Goal: Transaction & Acquisition: Purchase product/service

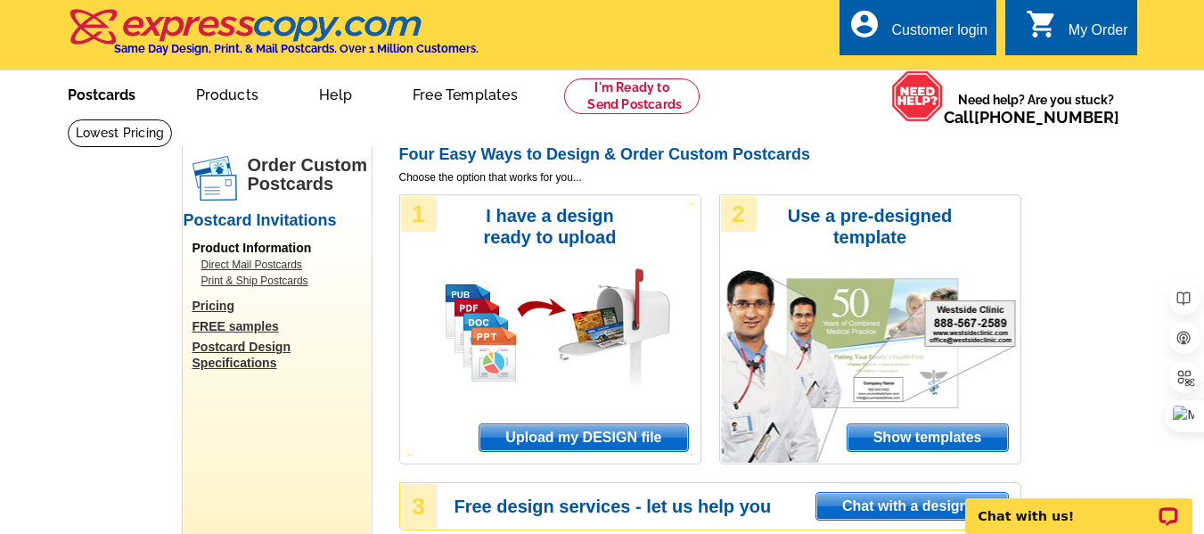
click at [97, 88] on link "Postcards" at bounding box center [101, 93] width 125 height 42
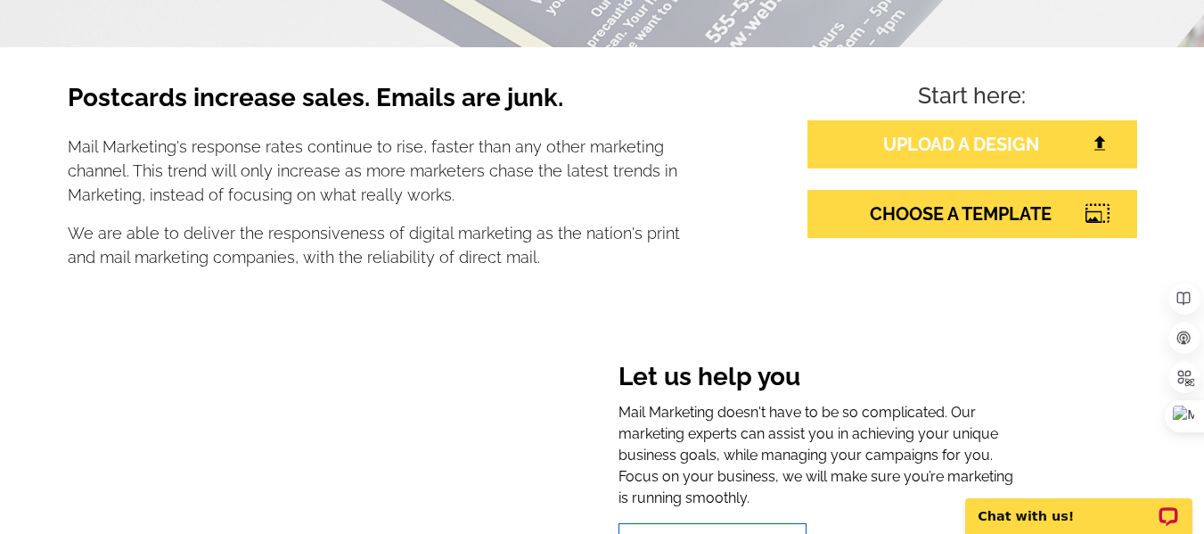
click at [995, 134] on link "UPLOAD A DESIGN" at bounding box center [973, 144] width 330 height 48
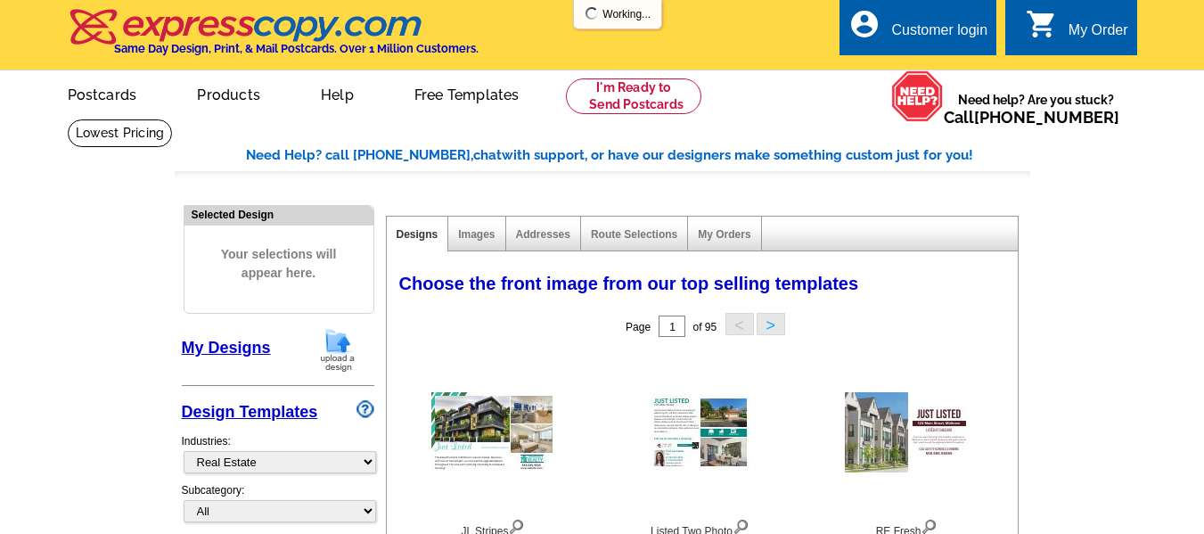
select select "785"
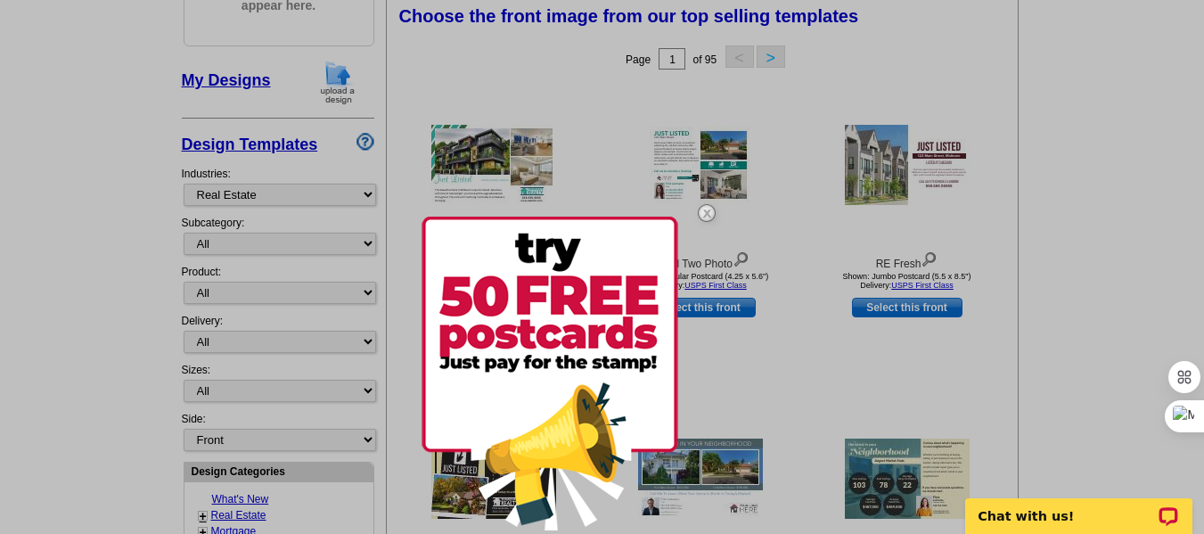
click at [707, 208] on img at bounding box center [707, 213] width 52 height 52
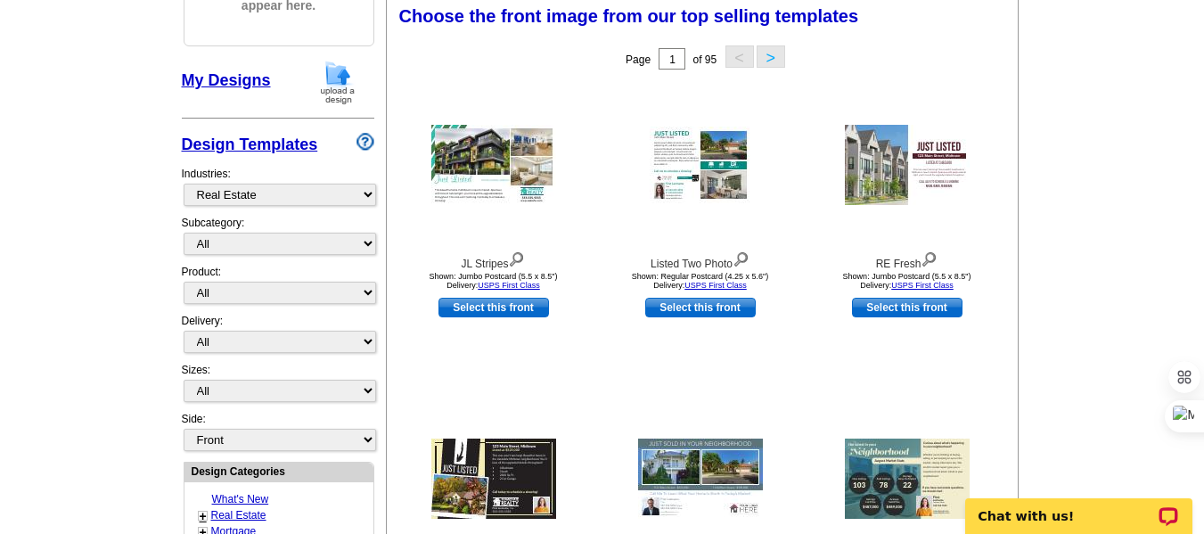
click at [495, 160] on img at bounding box center [493, 165] width 125 height 80
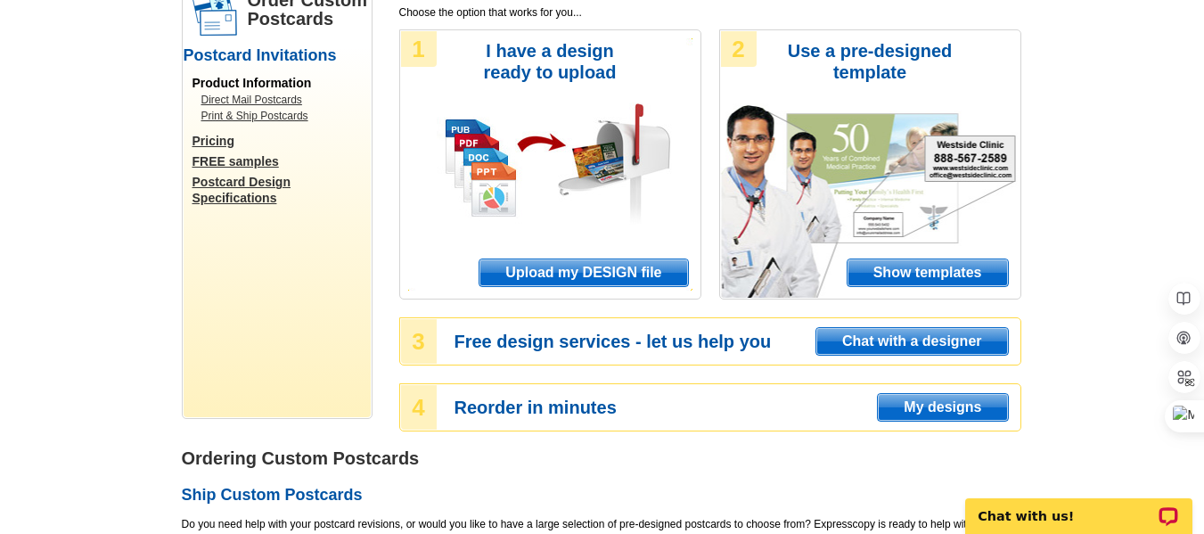
scroll to position [178, 0]
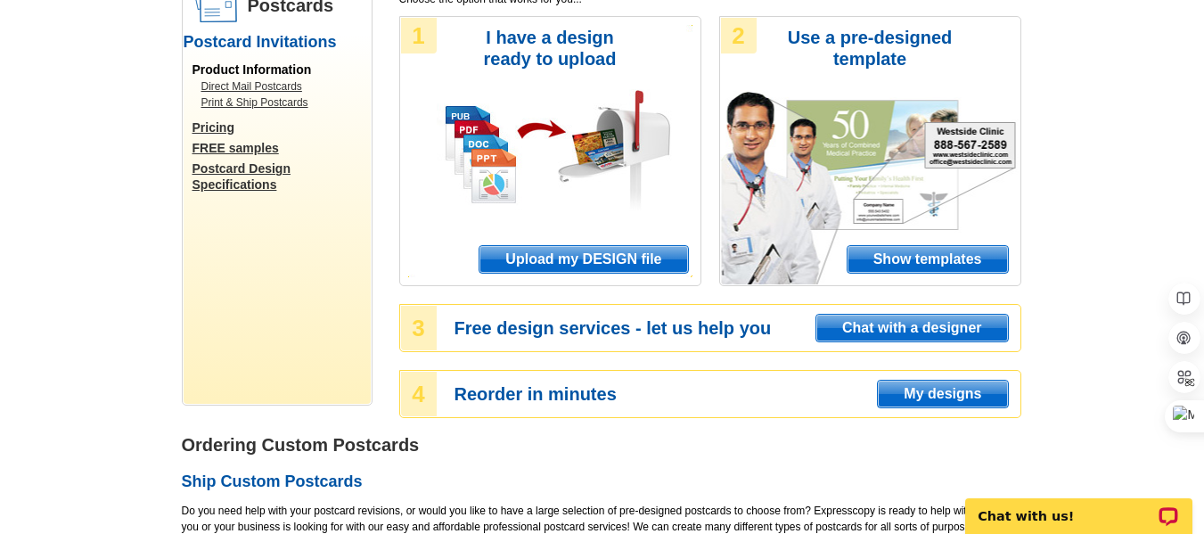
click at [942, 261] on span "Show templates" at bounding box center [928, 259] width 160 height 27
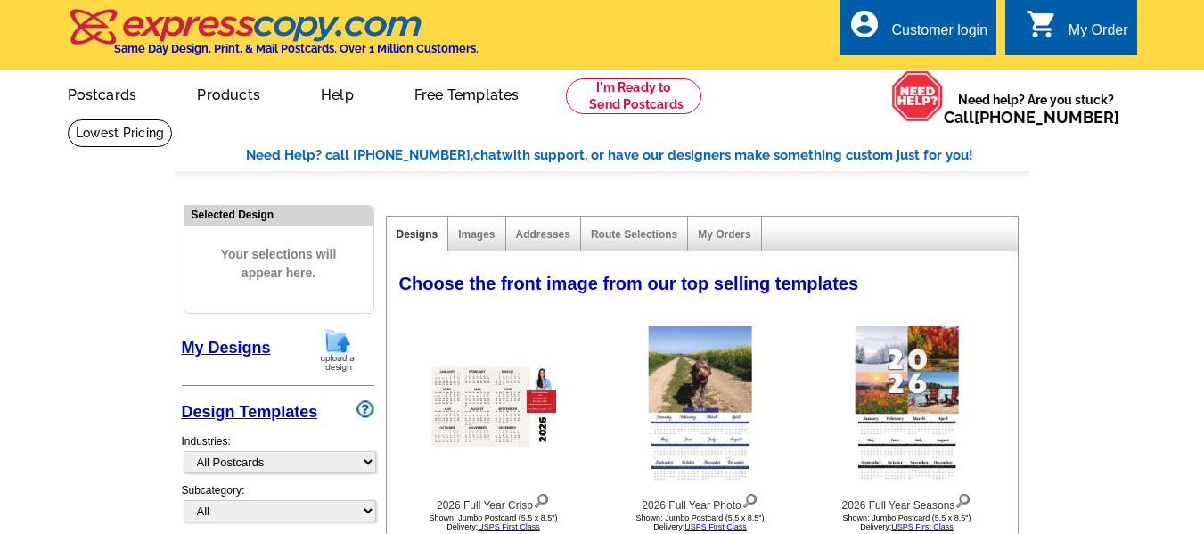
select select "971"
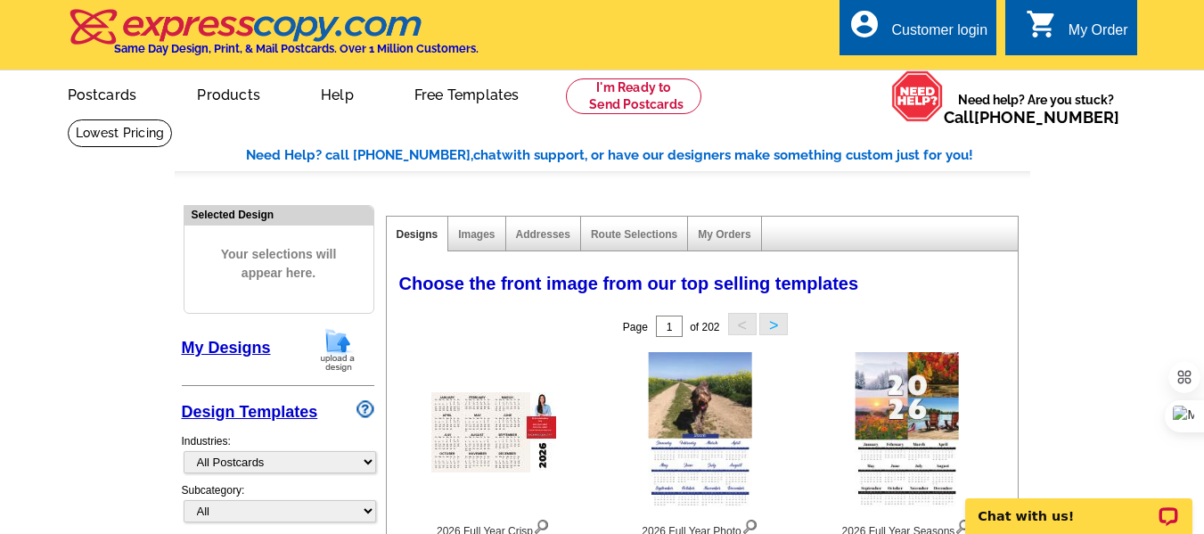
click at [712, 234] on link "My Orders" at bounding box center [724, 234] width 53 height 12
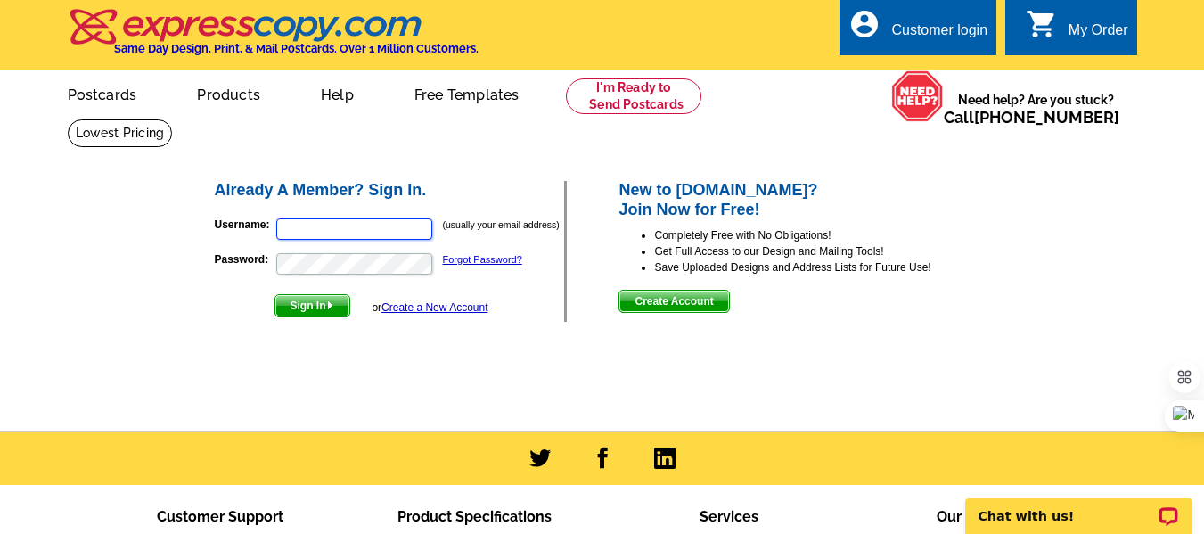
type input "[EMAIL_ADDRESS][DOMAIN_NAME]"
click at [319, 310] on span "Sign In" at bounding box center [312, 305] width 74 height 21
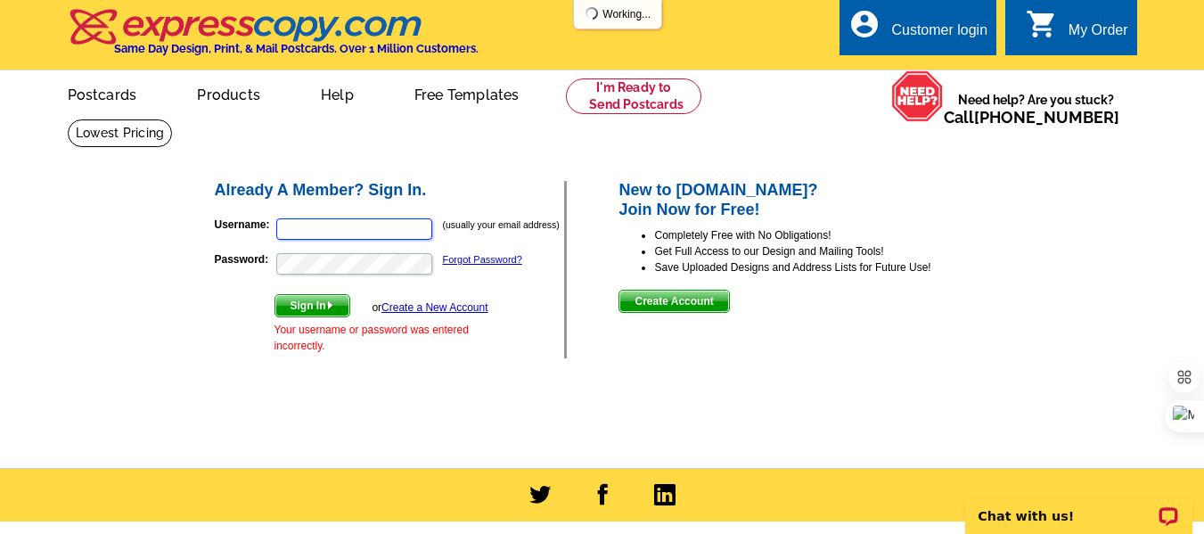
type input "beckysingleton@watsonrealtycorp.com"
click at [302, 310] on span "Sign In" at bounding box center [312, 305] width 74 height 21
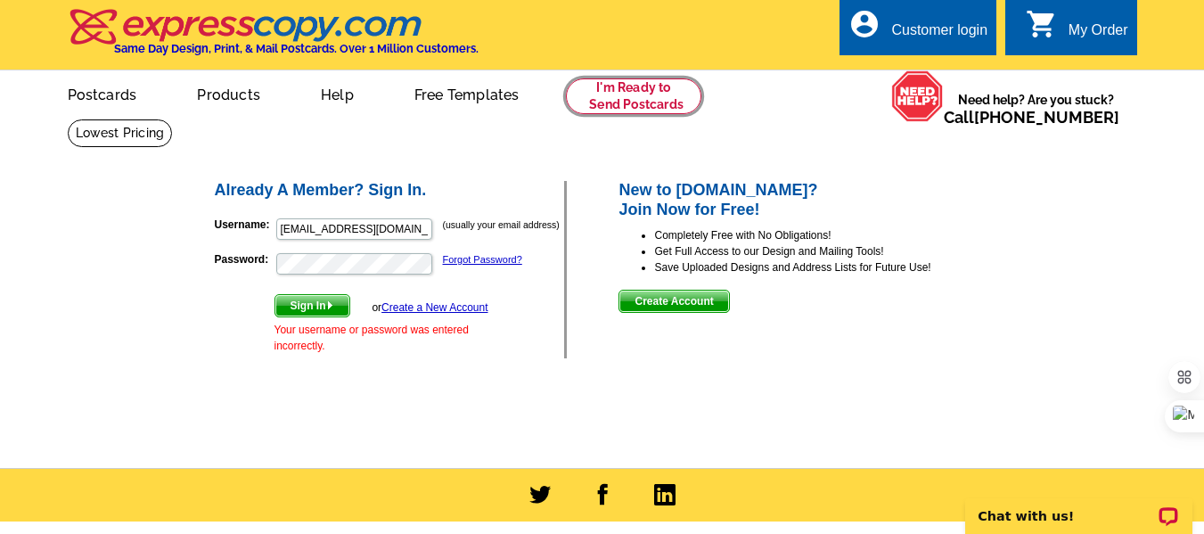
click at [651, 103] on link at bounding box center [634, 96] width 136 height 36
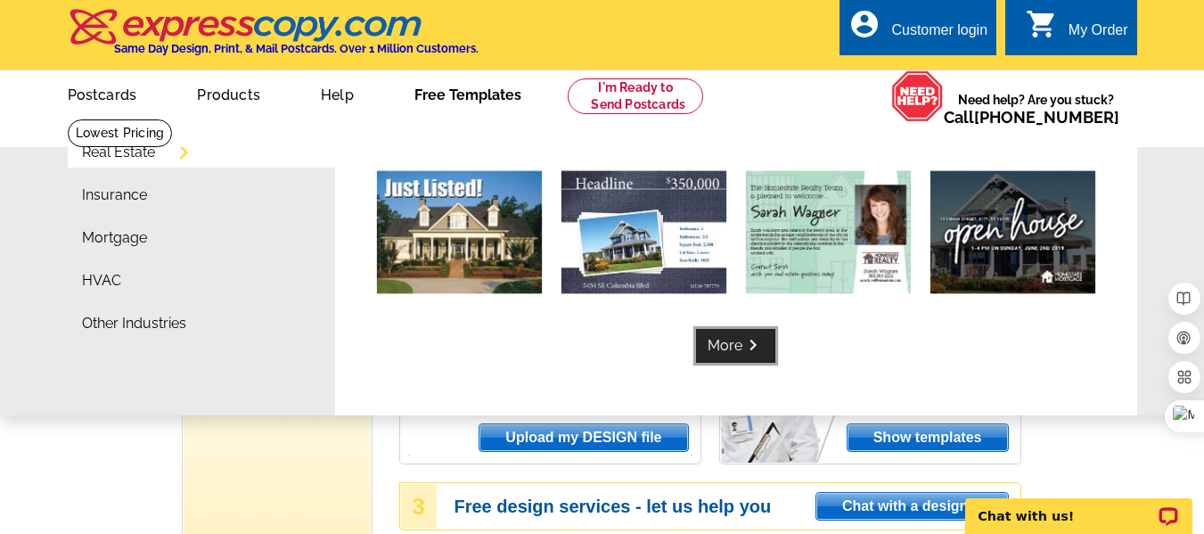
click at [738, 355] on link "More keyboard_arrow_right" at bounding box center [735, 346] width 79 height 34
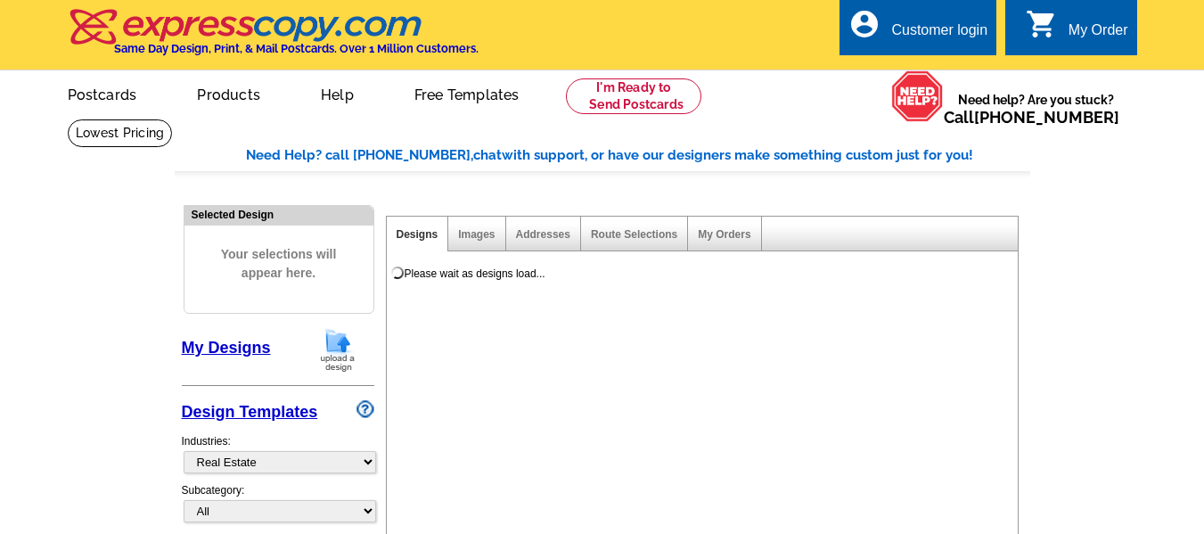
select select "785"
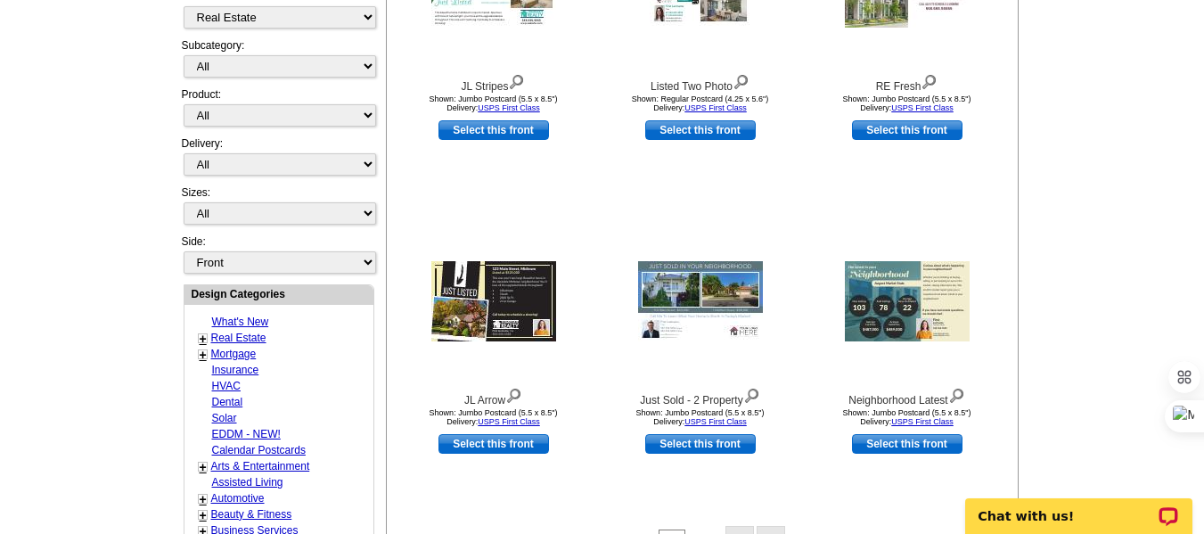
scroll to position [446, 0]
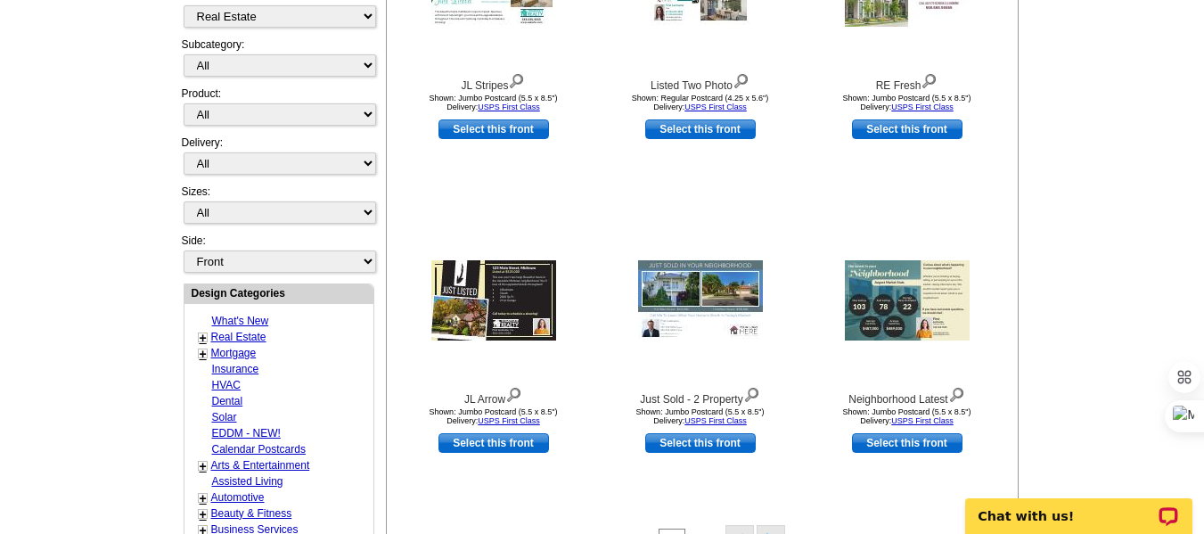
click at [683, 286] on img at bounding box center [700, 300] width 125 height 80
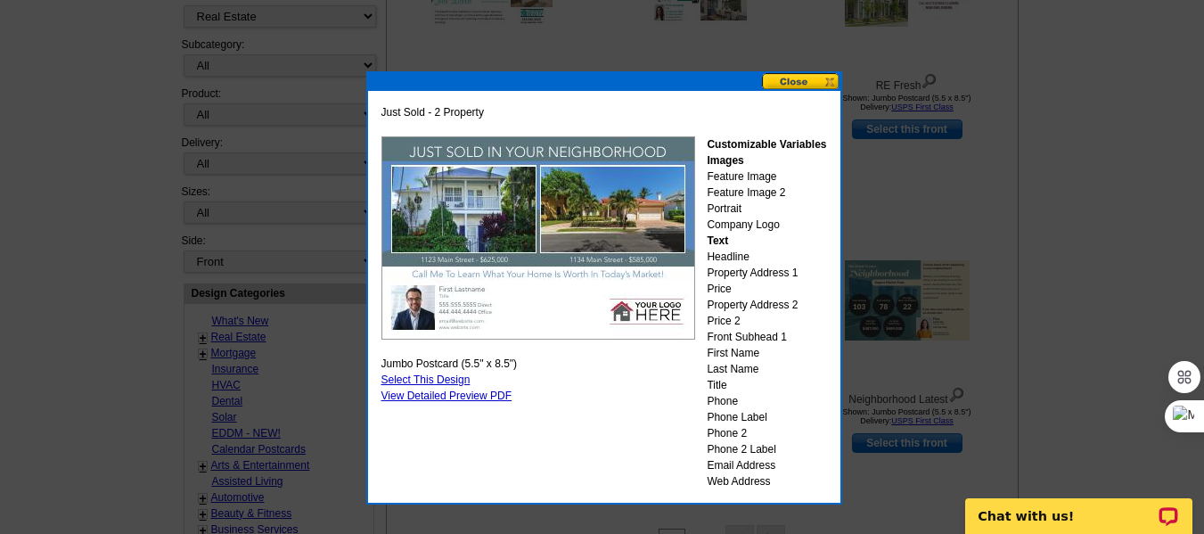
click at [806, 84] on button at bounding box center [801, 81] width 78 height 17
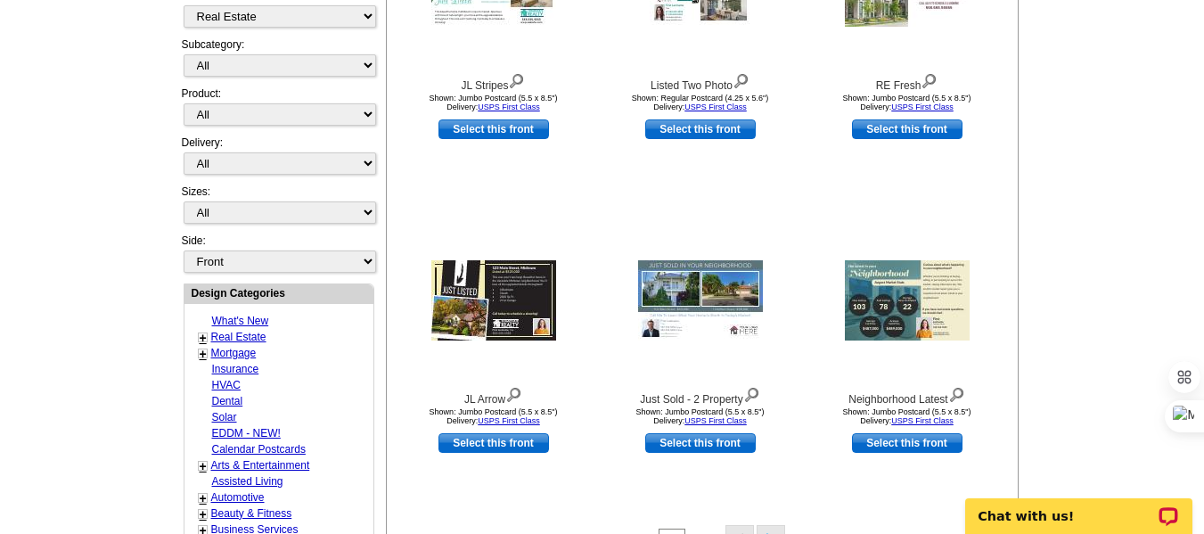
scroll to position [0, 0]
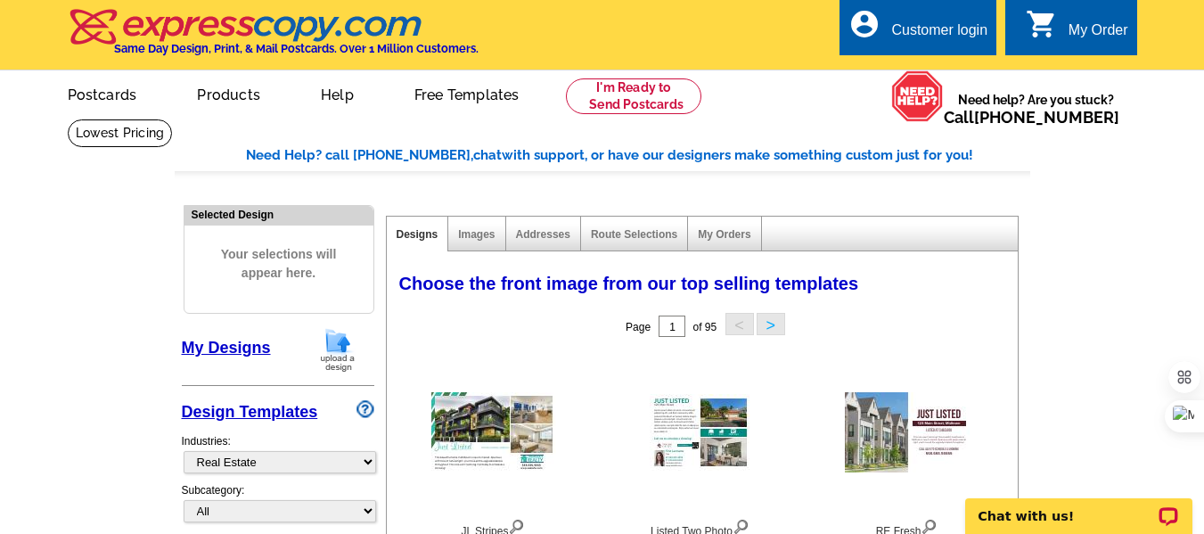
click at [939, 34] on div "Customer login" at bounding box center [939, 34] width 96 height 25
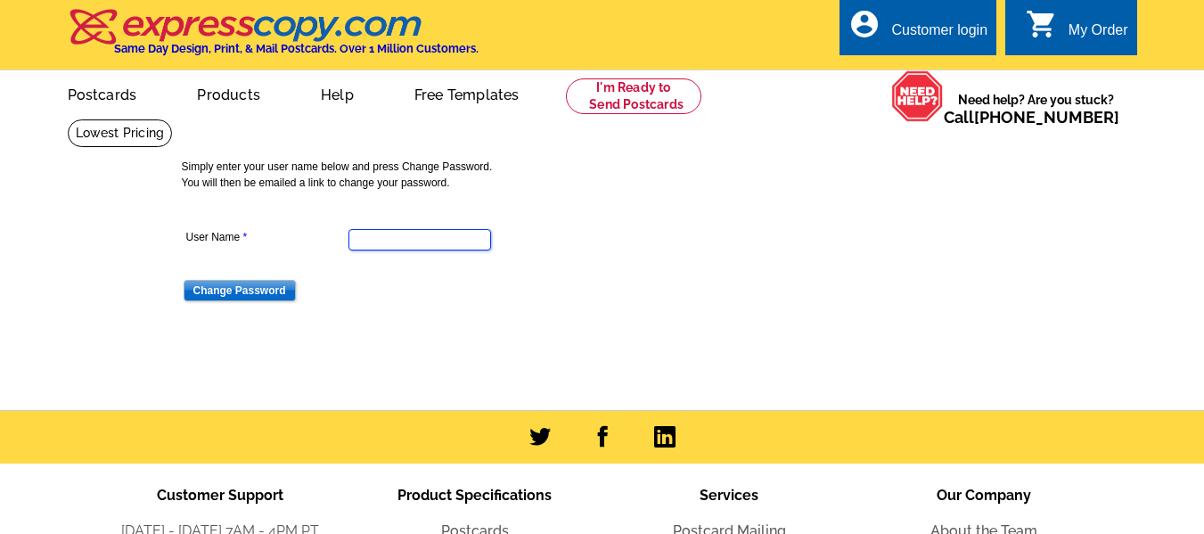
click at [430, 236] on input "User Name" at bounding box center [420, 239] width 143 height 21
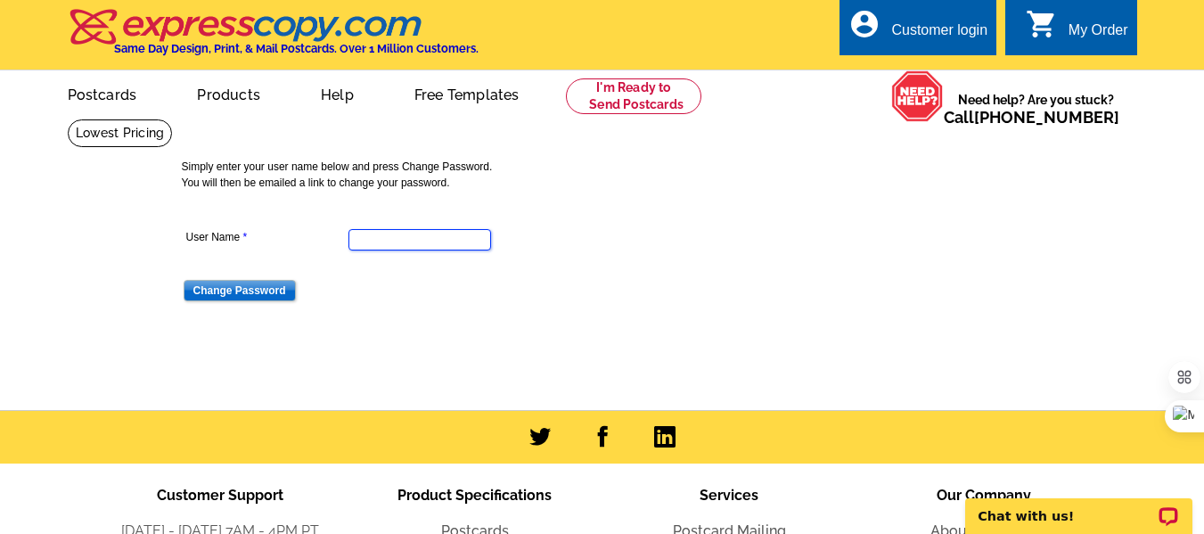
type input "[EMAIL_ADDRESS][DOMAIN_NAME]"
click at [275, 288] on input "Change Password" at bounding box center [240, 290] width 112 height 21
